Goal: Task Accomplishment & Management: Manage account settings

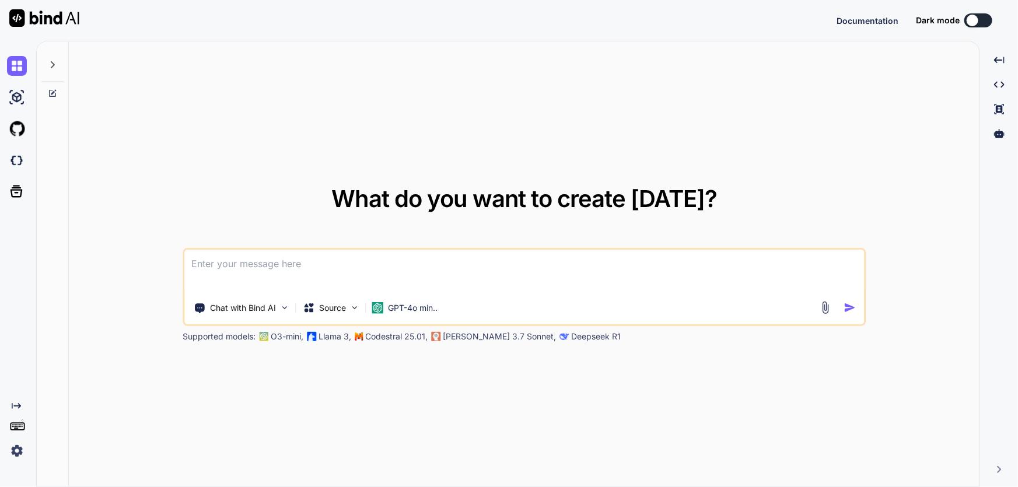
type textarea "x"
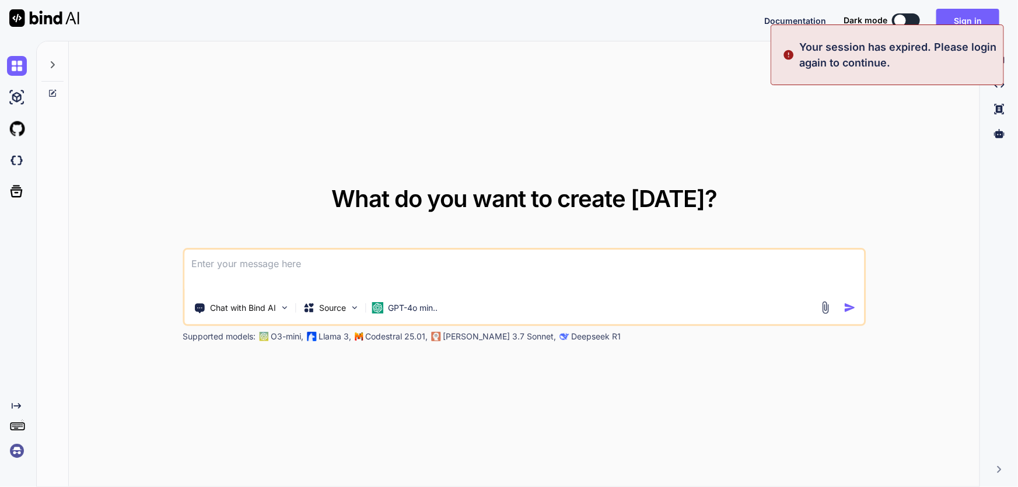
click at [23, 18] on img at bounding box center [44, 18] width 70 height 18
click at [20, 39] on div at bounding box center [39, 20] width 79 height 41
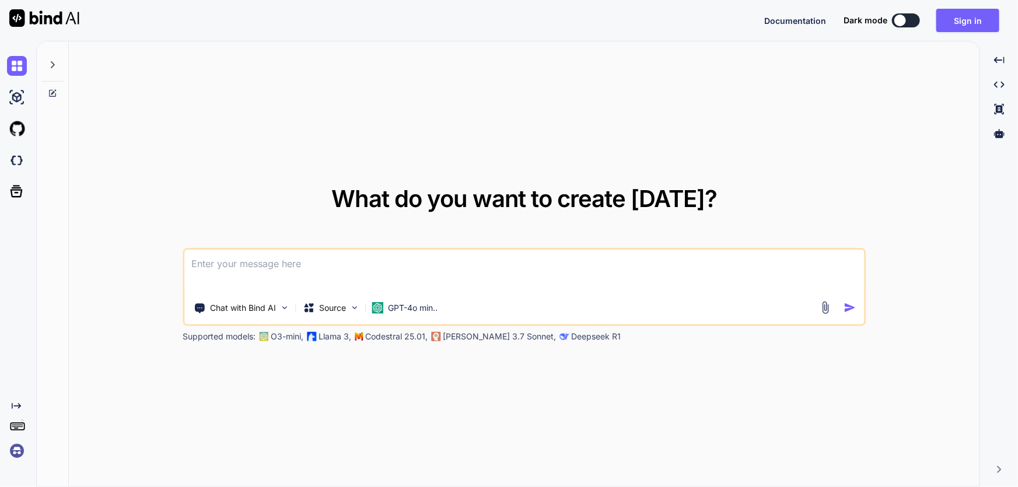
click at [13, 448] on img at bounding box center [17, 451] width 20 height 20
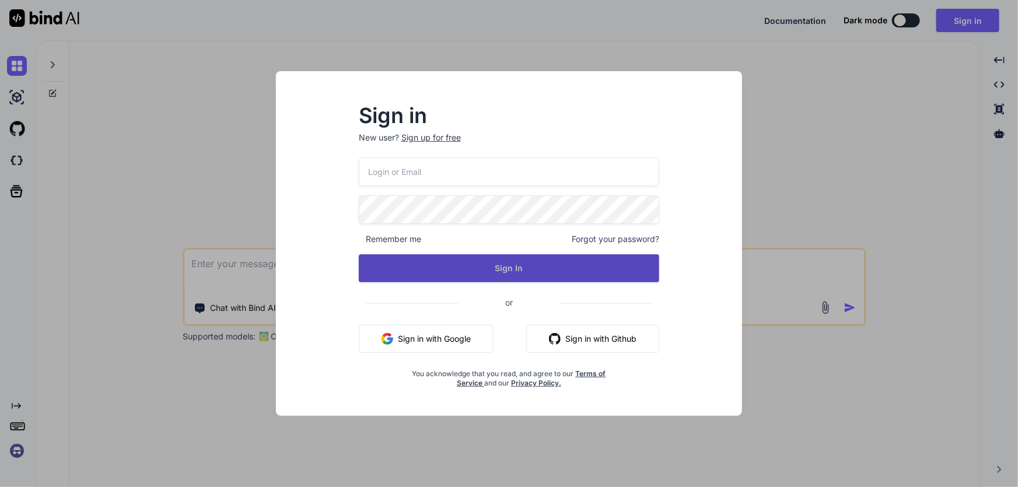
type input "[EMAIL_ADDRESS][DOMAIN_NAME]"
click at [443, 260] on button "Sign In" at bounding box center [509, 268] width 301 height 28
click at [452, 272] on button "Sign In" at bounding box center [509, 268] width 301 height 28
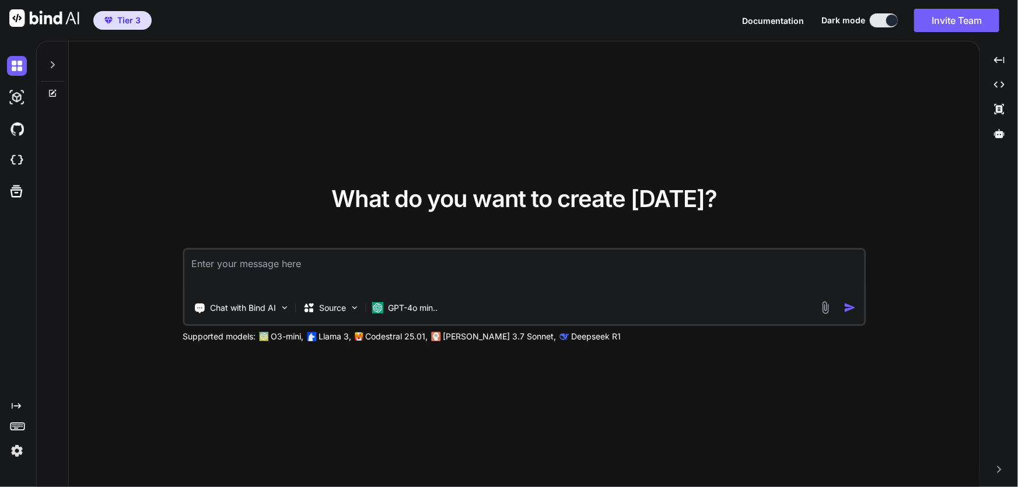
click at [18, 450] on img at bounding box center [17, 451] width 20 height 20
